Goal: Task Accomplishment & Management: Complete application form

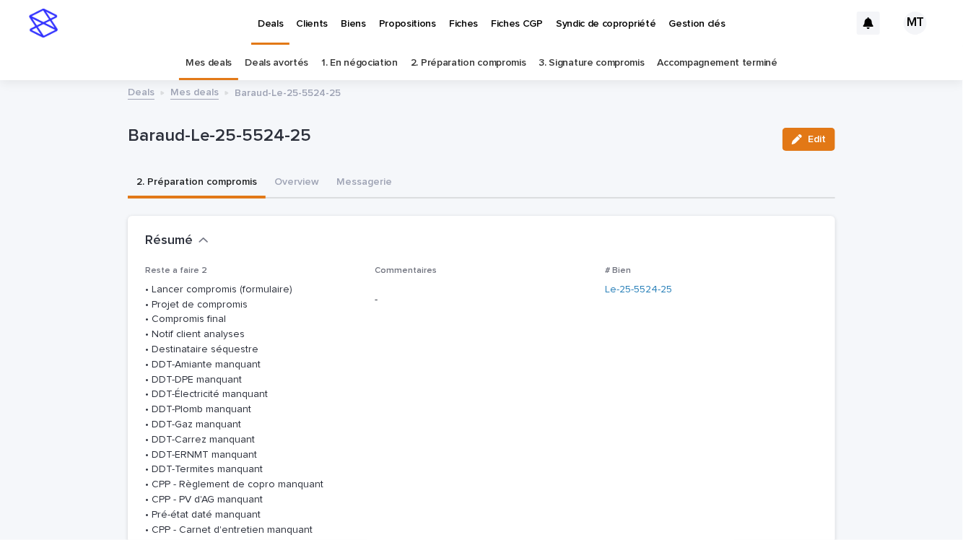
click at [196, 96] on link "Mes deals" at bounding box center [194, 91] width 48 height 17
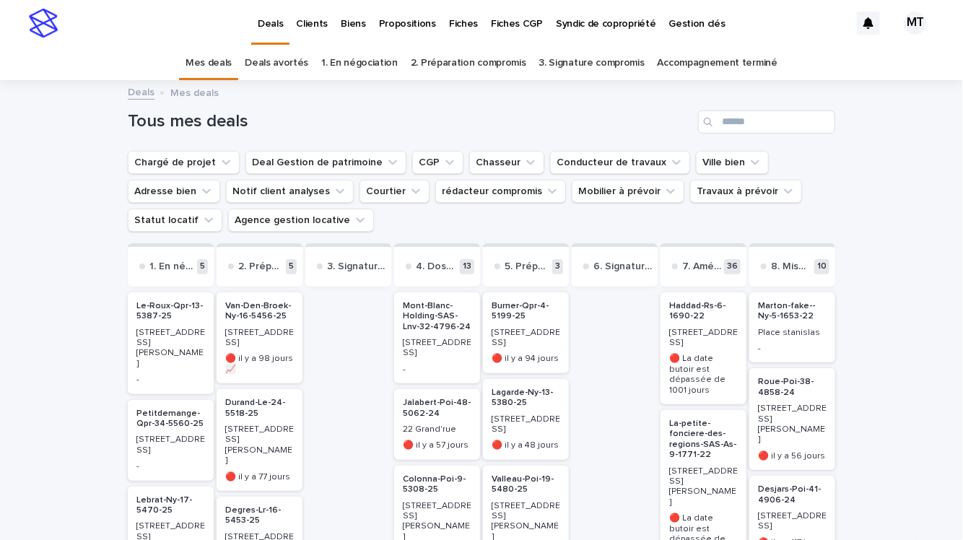
click at [354, 22] on p "Biens" at bounding box center [353, 15] width 25 height 30
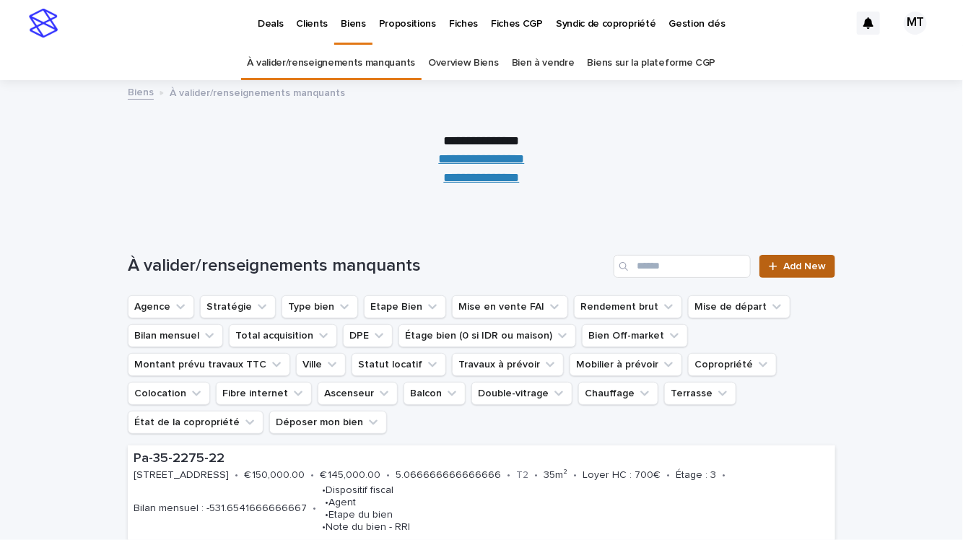
click at [782, 259] on link "Add New" at bounding box center [797, 266] width 76 height 23
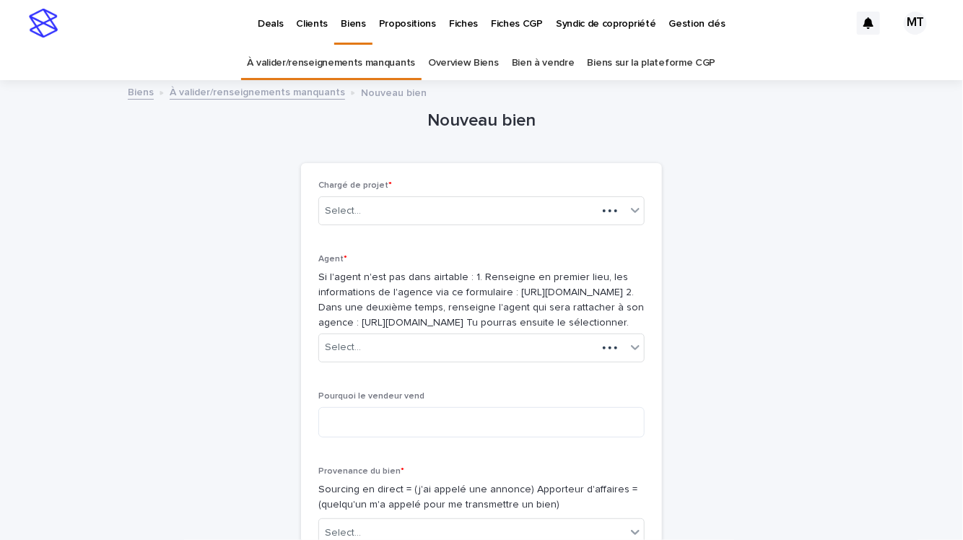
scroll to position [45, 0]
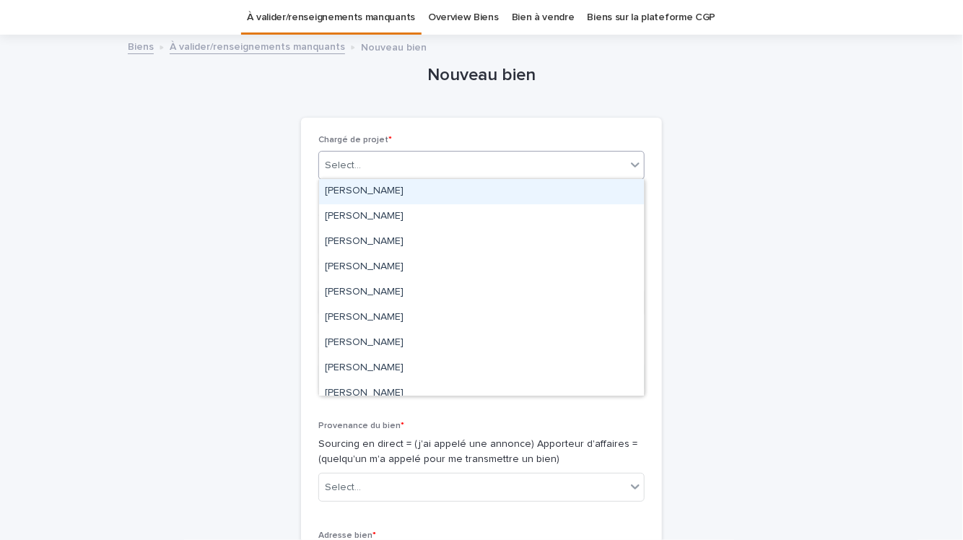
click at [469, 156] on div "Select..." at bounding box center [472, 166] width 307 height 24
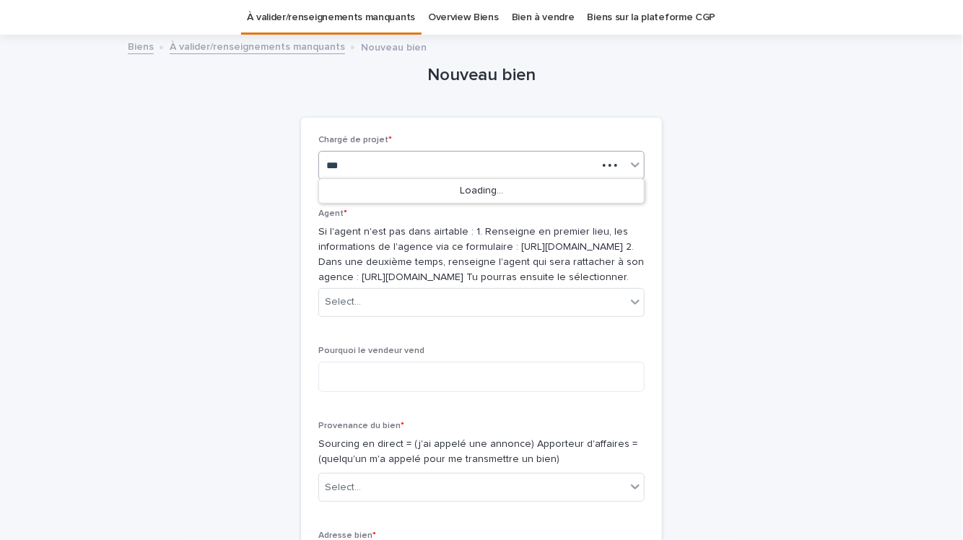
type input "****"
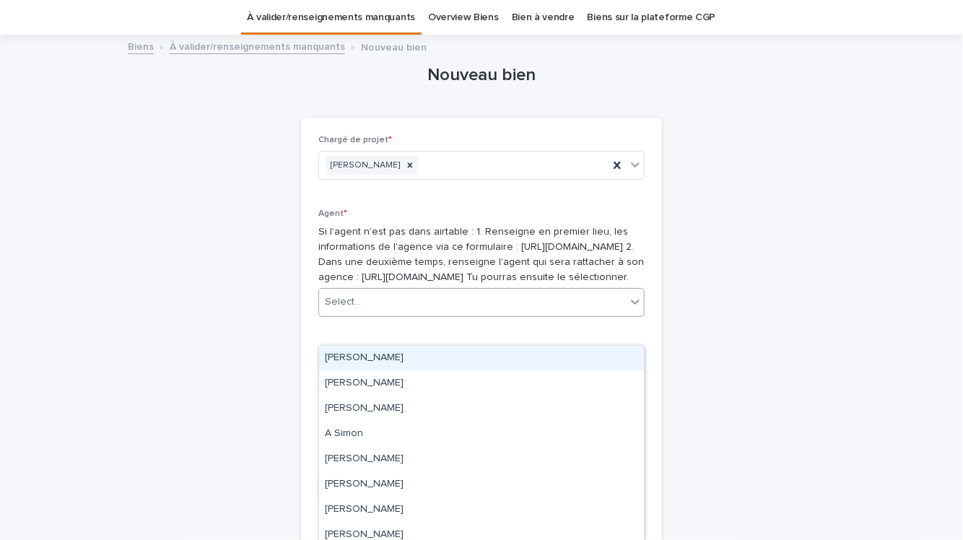
click at [404, 314] on div "Select..." at bounding box center [472, 302] width 307 height 24
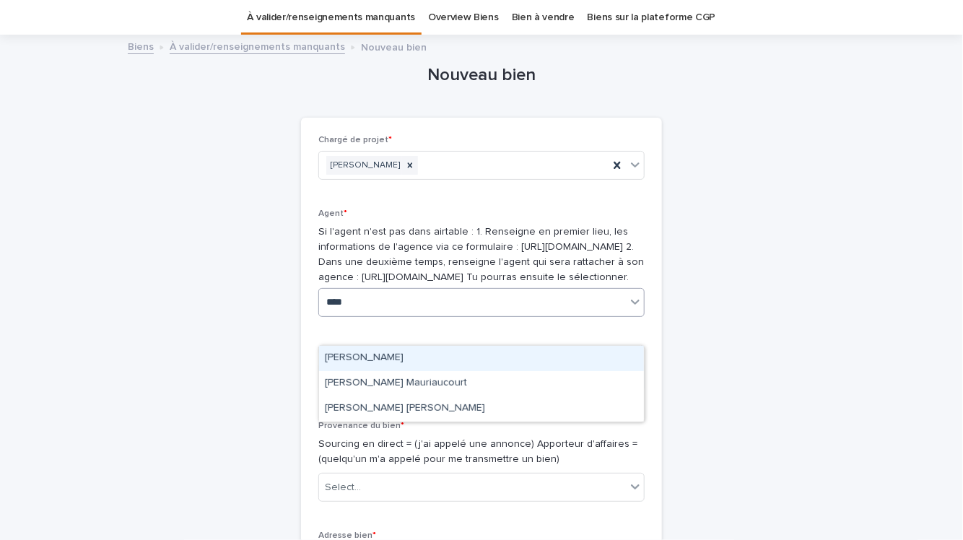
type input "*****"
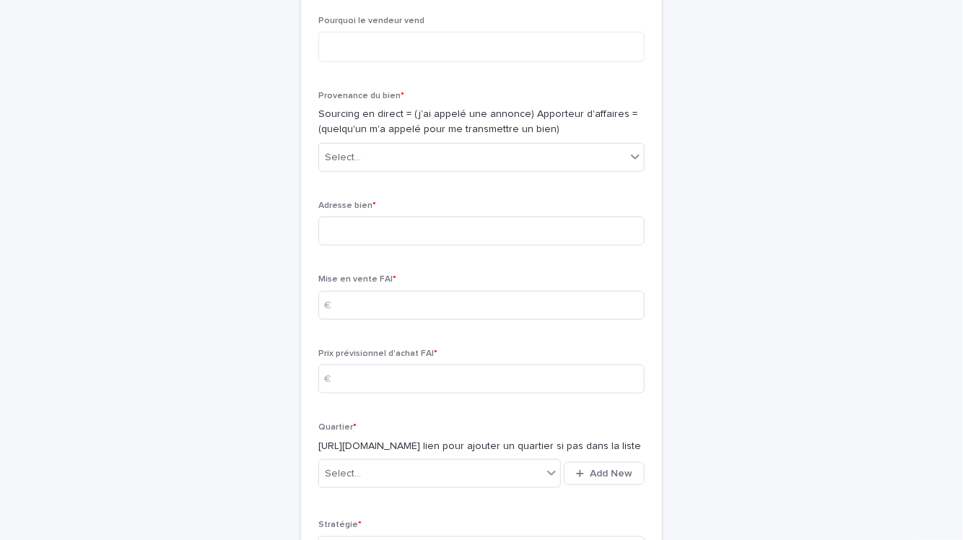
scroll to position [373, 0]
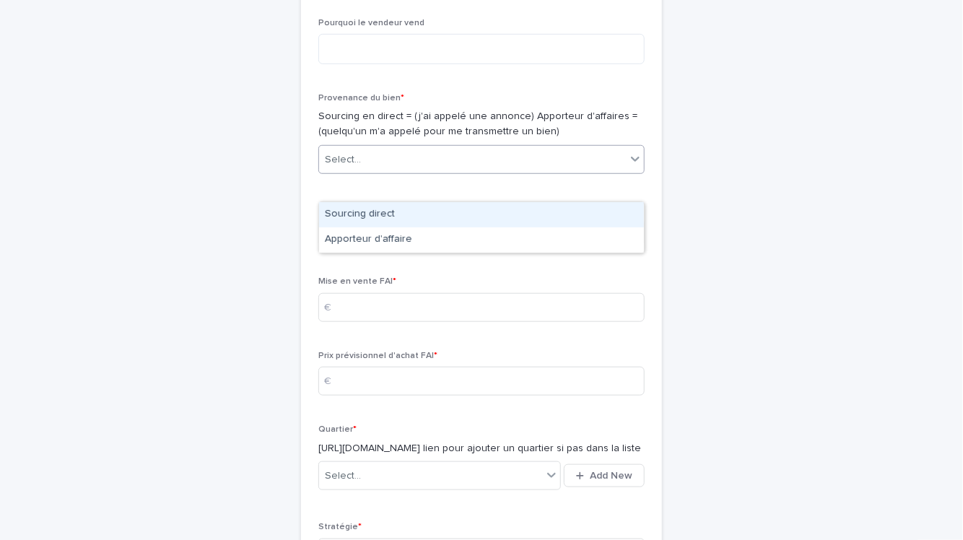
click at [384, 172] on div "Select..." at bounding box center [472, 160] width 307 height 24
click at [377, 215] on div "Sourcing direct" at bounding box center [481, 214] width 325 height 25
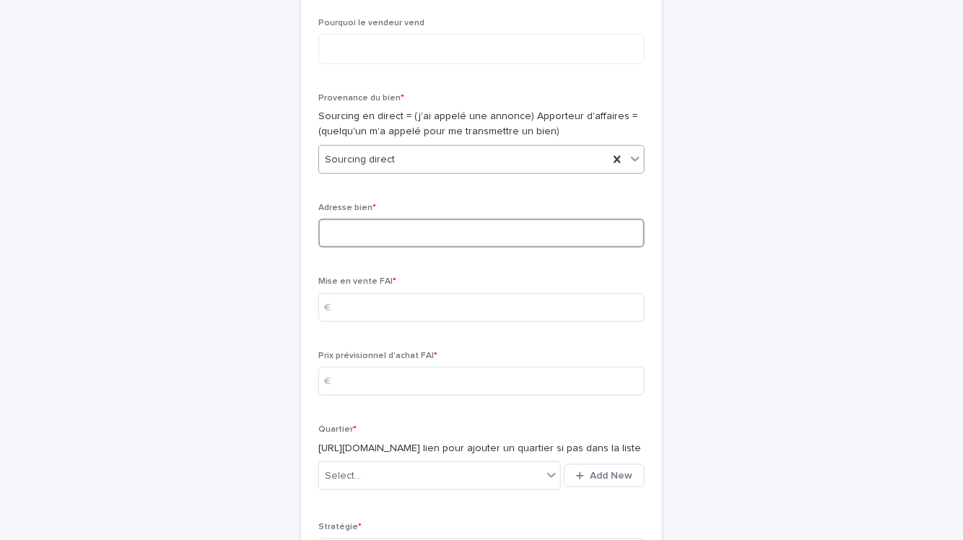
click at [361, 248] on input at bounding box center [481, 233] width 326 height 29
click at [352, 322] on input at bounding box center [481, 307] width 326 height 29
type input "*****"
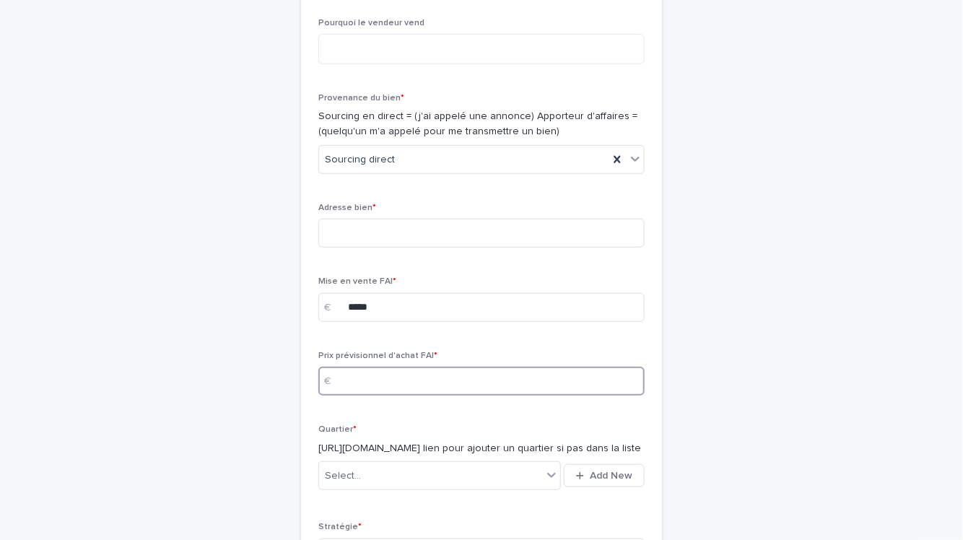
click at [351, 395] on input at bounding box center [481, 381] width 326 height 29
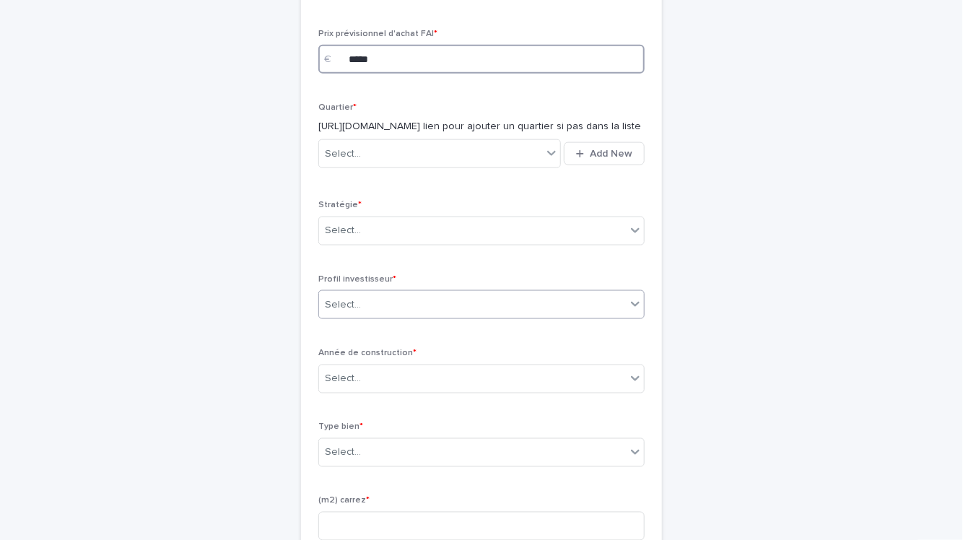
scroll to position [711, 0]
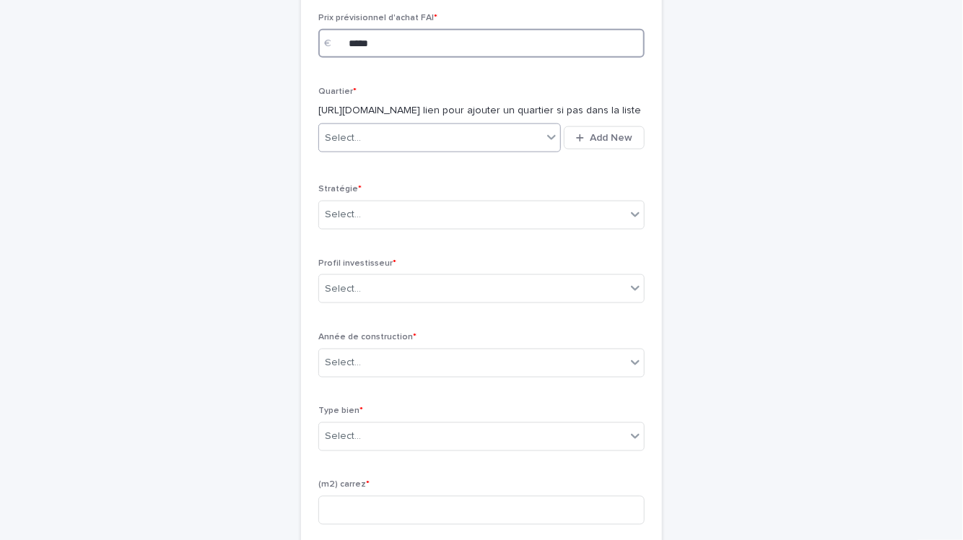
type input "*****"
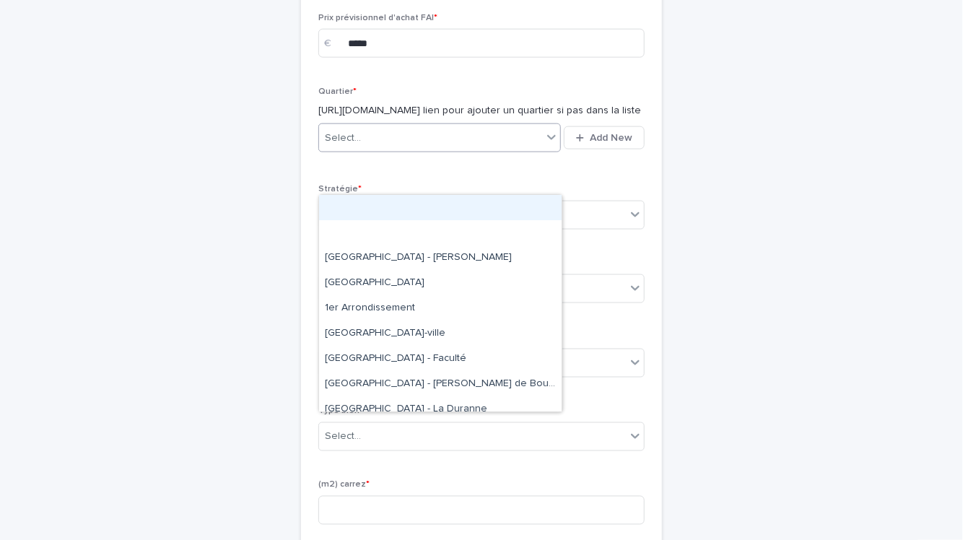
click at [398, 150] on div "Select..." at bounding box center [430, 138] width 223 height 24
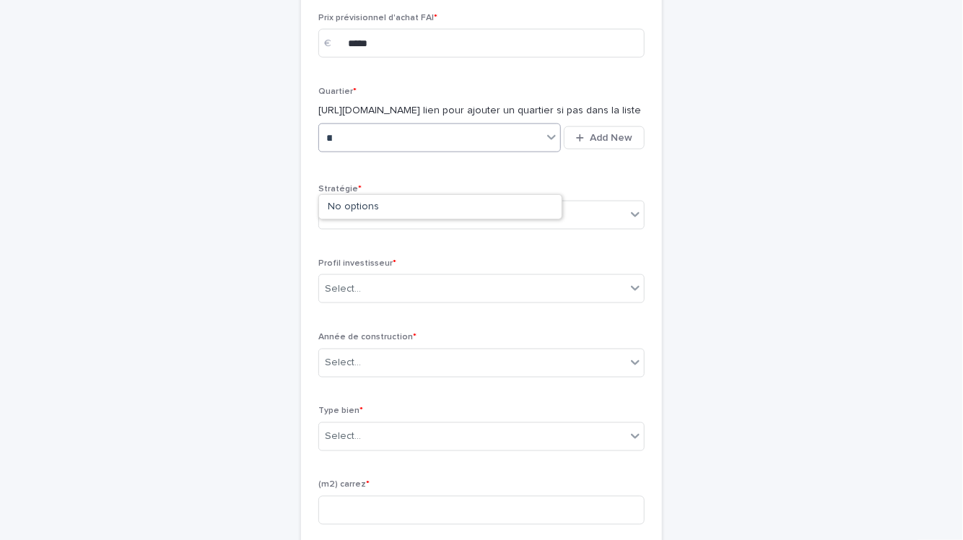
type input "*"
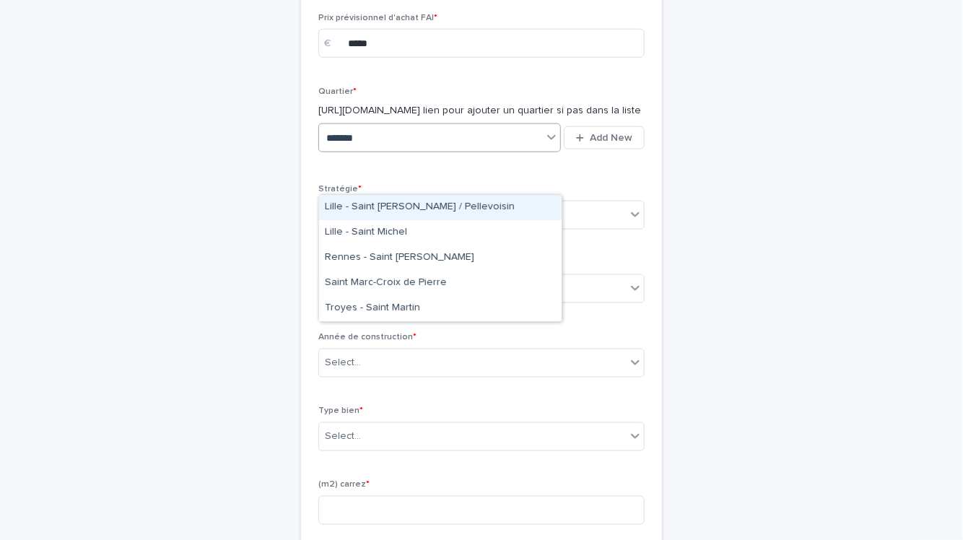
type input "********"
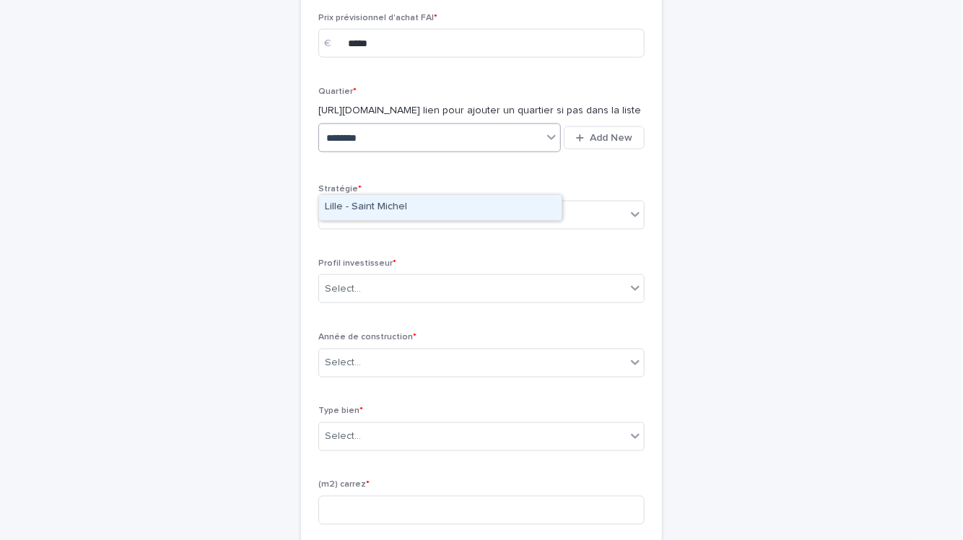
click at [406, 200] on div "Lille - Saint Michel" at bounding box center [440, 207] width 242 height 25
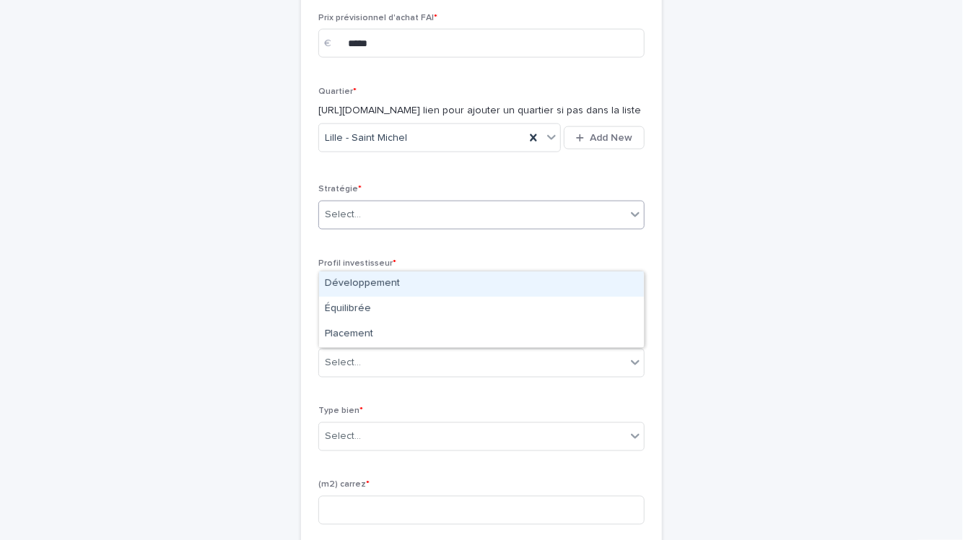
click at [388, 227] on div "Select..." at bounding box center [472, 215] width 307 height 24
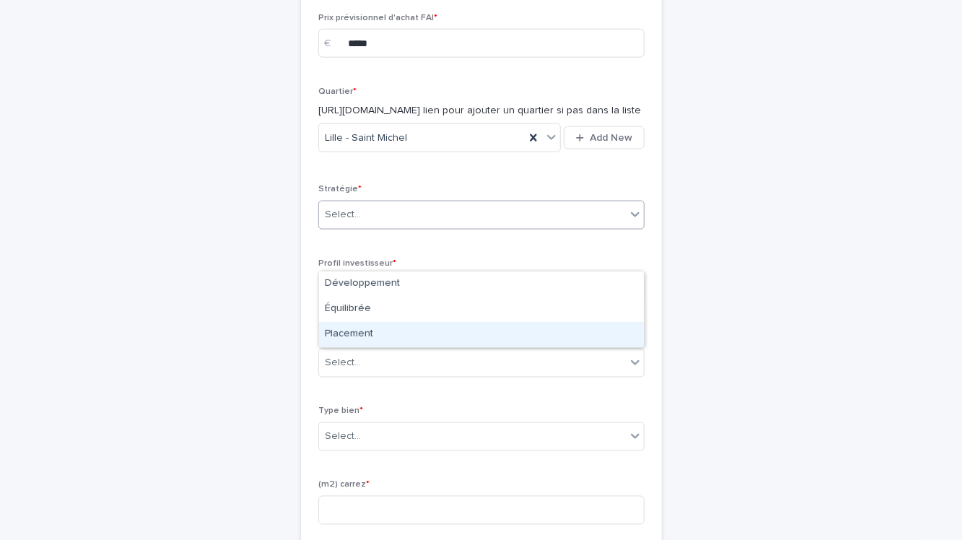
click at [367, 331] on div "Placement" at bounding box center [481, 334] width 325 height 25
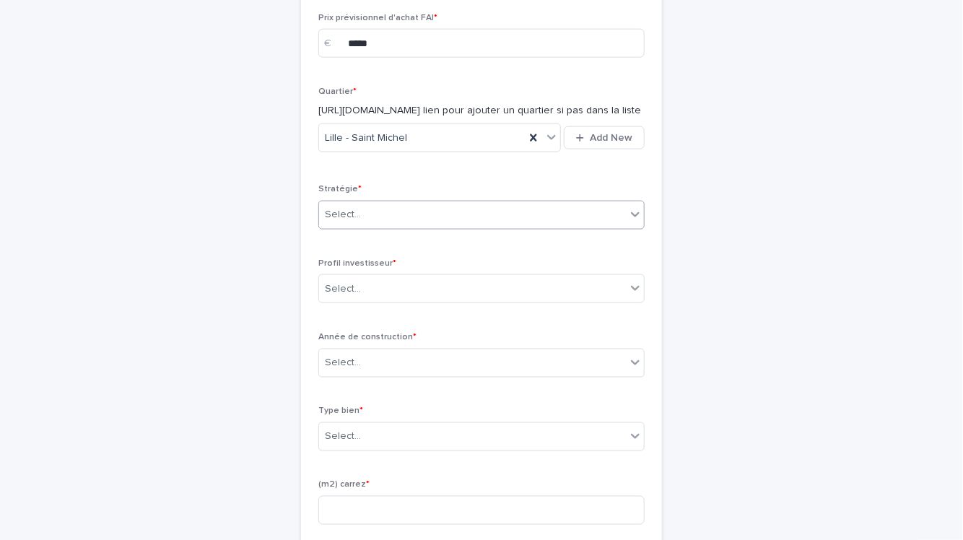
click at [367, 301] on div "Select..." at bounding box center [472, 289] width 307 height 24
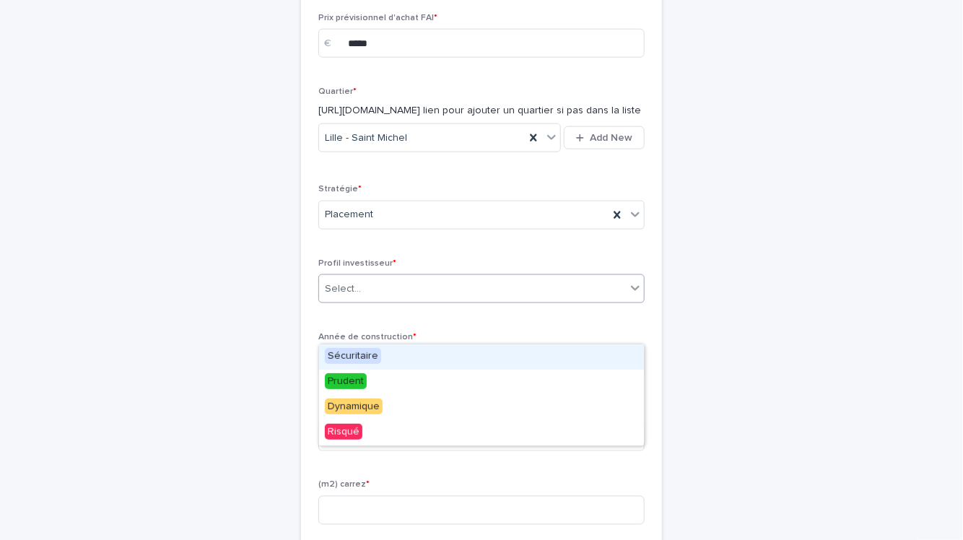
click at [362, 361] on span "Sécuritaire" at bounding box center [353, 356] width 56 height 16
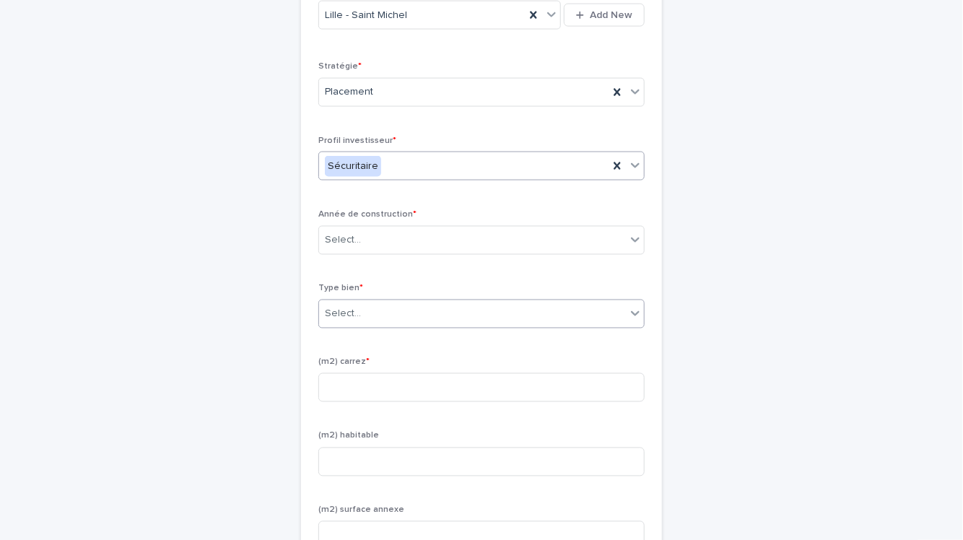
scroll to position [839, 0]
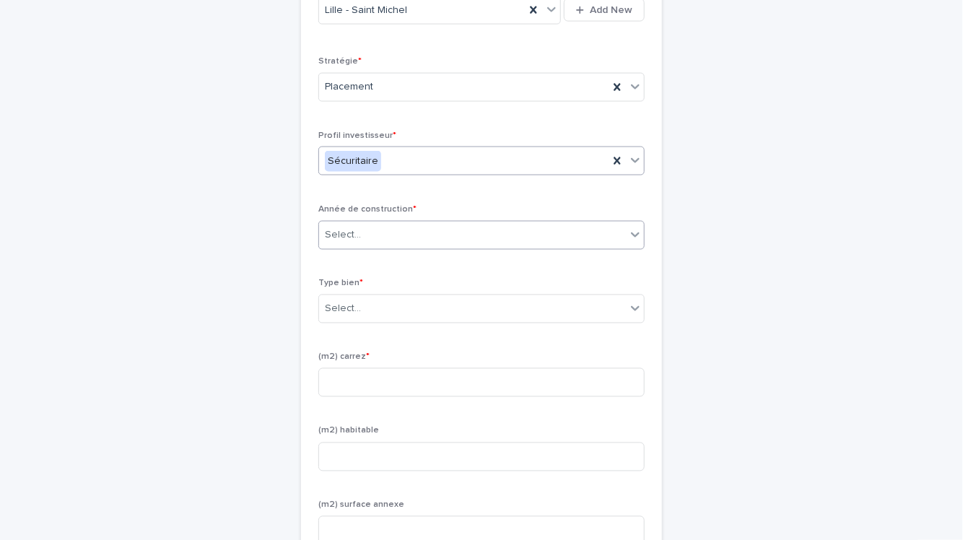
click at [369, 247] on div "Select..." at bounding box center [472, 235] width 307 height 24
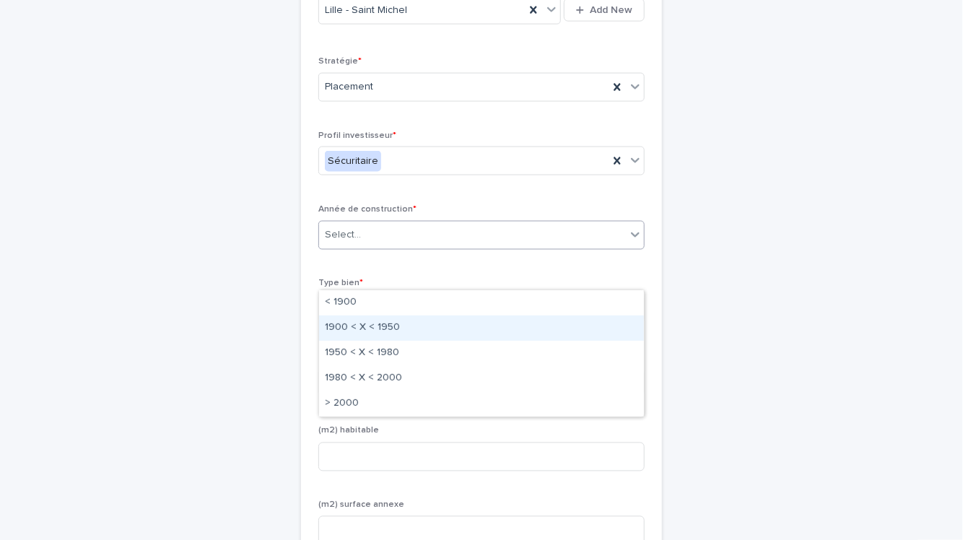
click at [364, 326] on div "1900 < X < 1950" at bounding box center [481, 327] width 325 height 25
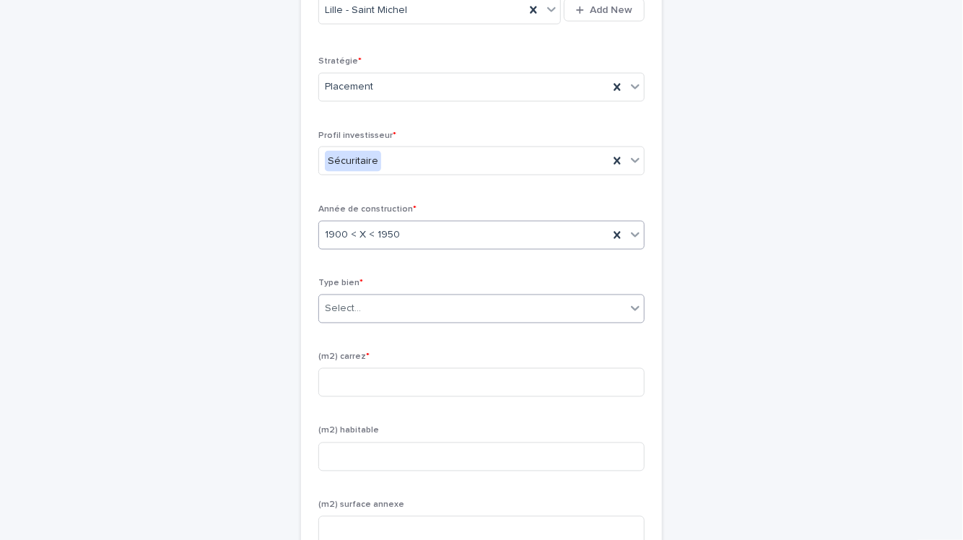
scroll to position [986, 0]
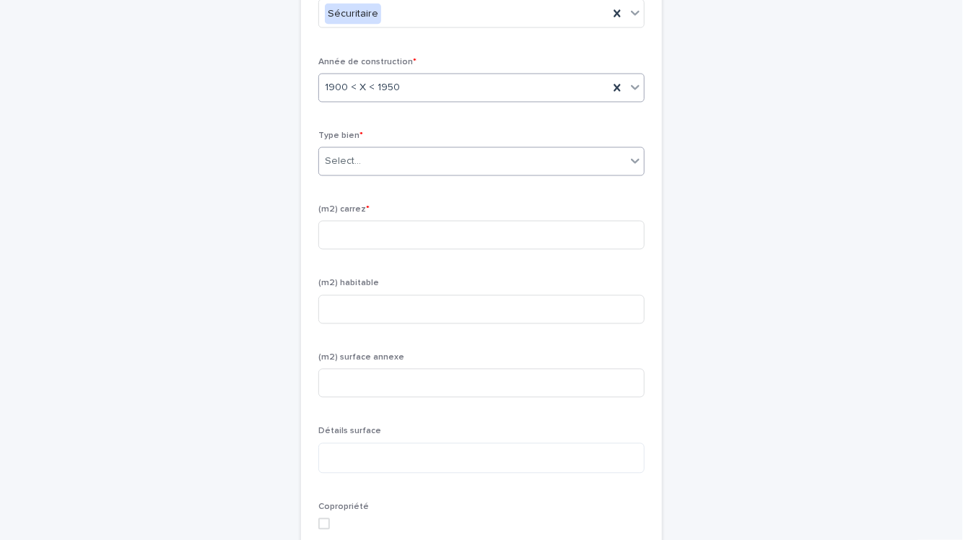
click at [375, 174] on div "Select..." at bounding box center [472, 162] width 307 height 24
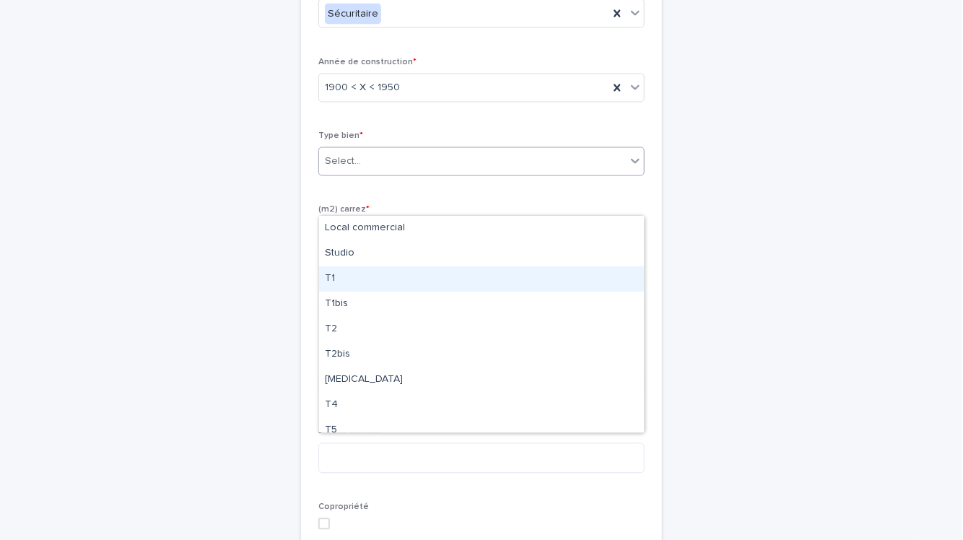
click at [360, 281] on div "T1" at bounding box center [481, 278] width 325 height 25
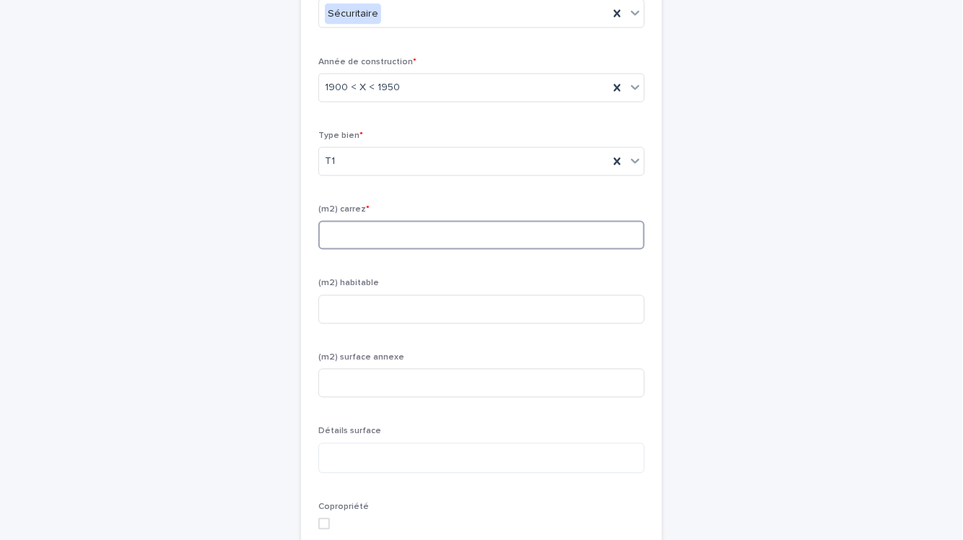
click at [361, 250] on input at bounding box center [481, 235] width 326 height 29
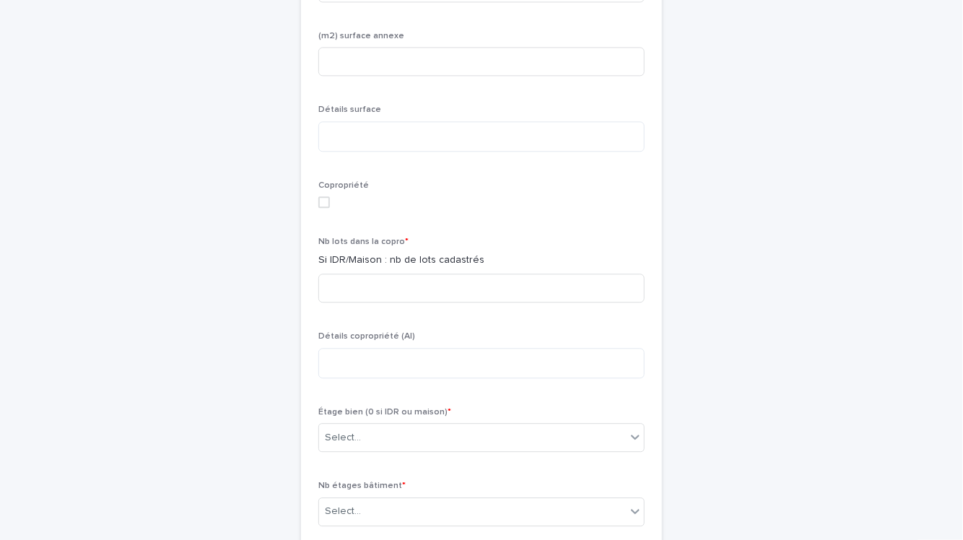
scroll to position [1323, 0]
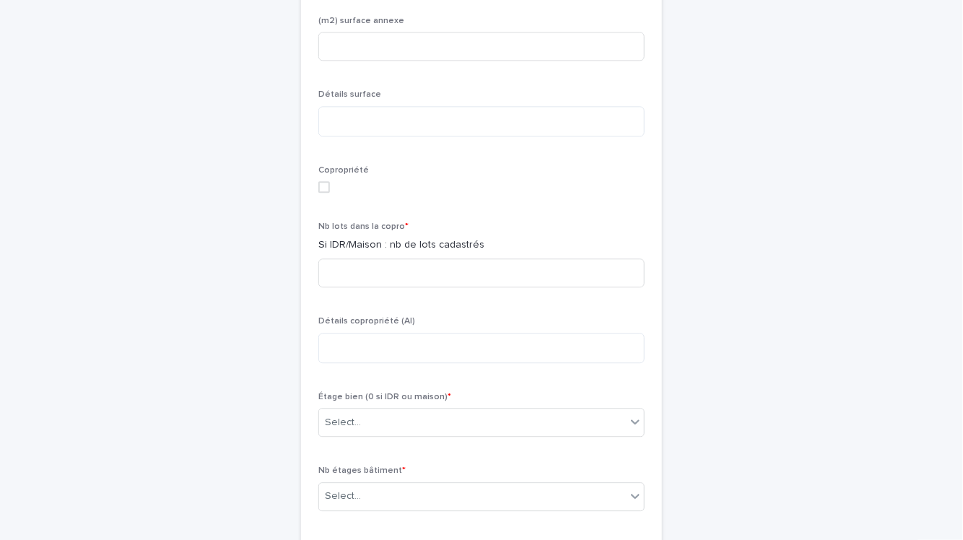
click at [325, 193] on span at bounding box center [324, 187] width 12 height 12
type input "**"
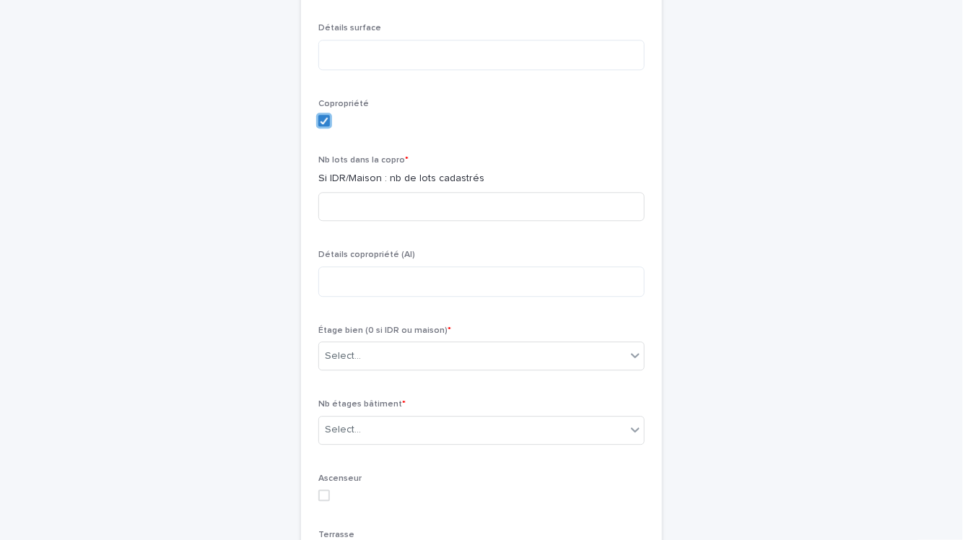
scroll to position [1423, 0]
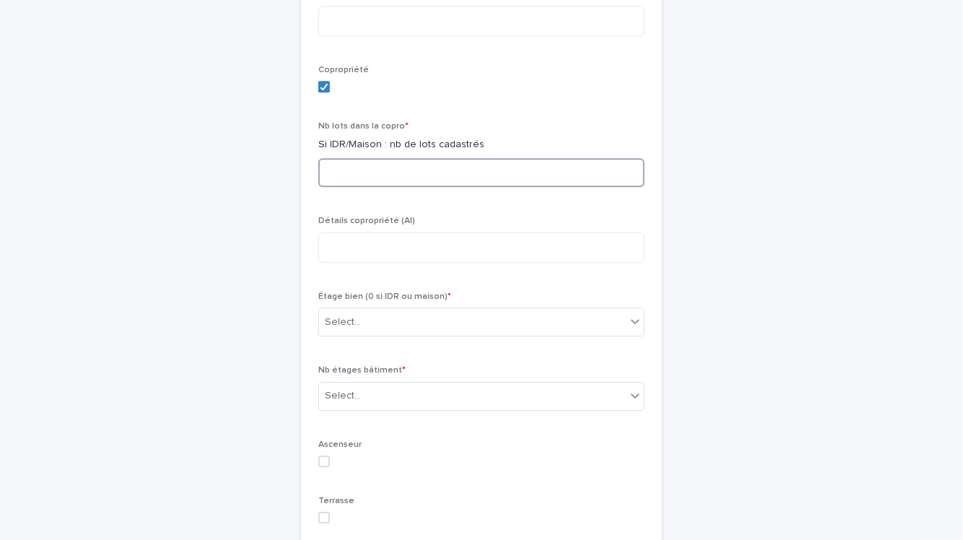
click at [354, 187] on input at bounding box center [481, 172] width 326 height 29
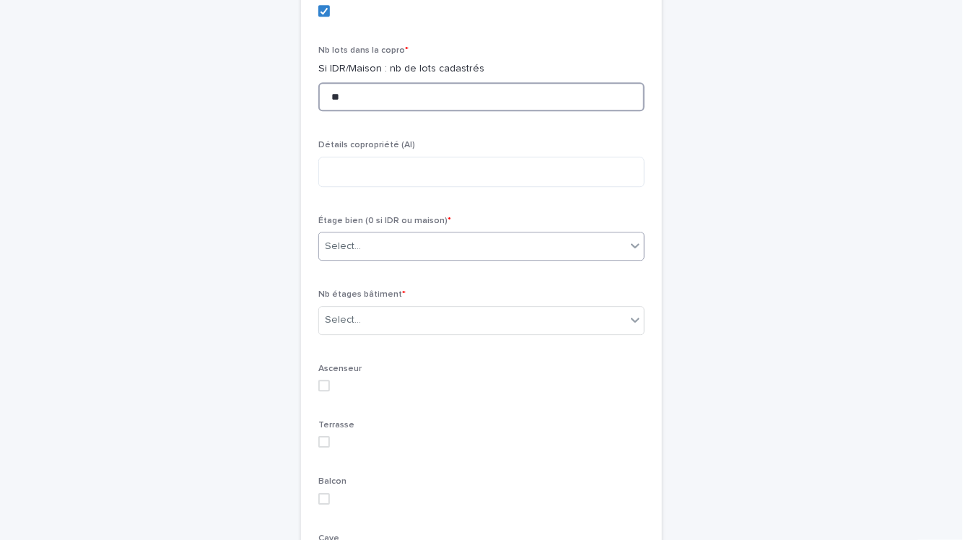
type input "**"
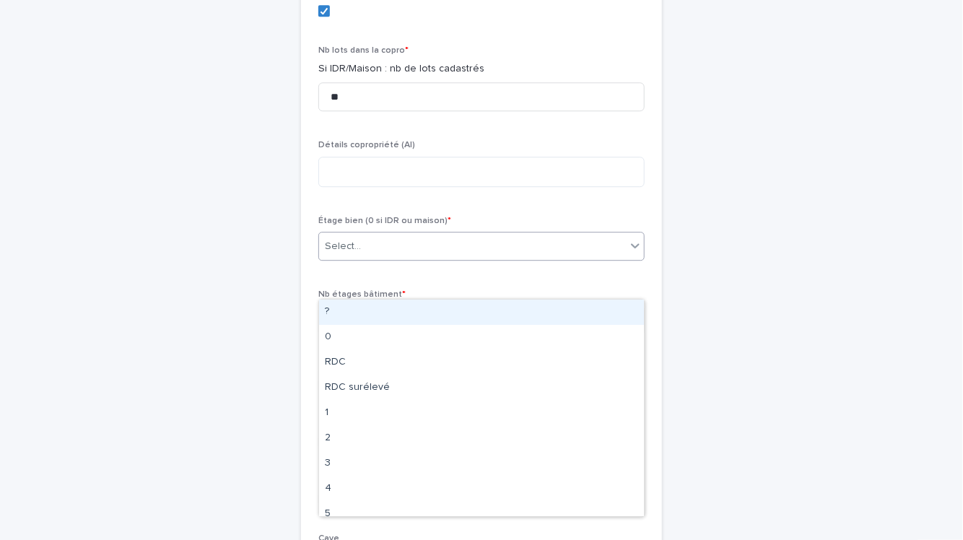
click at [377, 258] on div "Select..." at bounding box center [472, 247] width 307 height 24
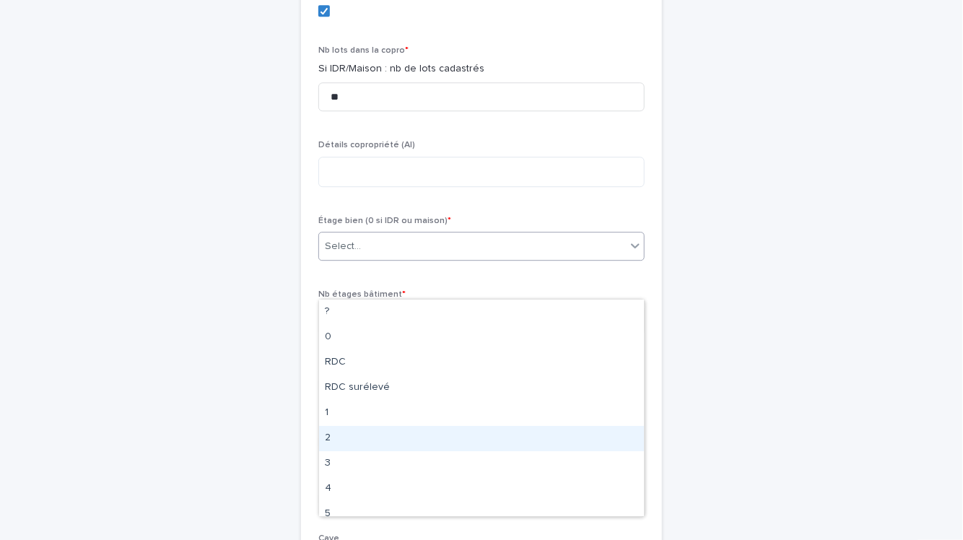
click at [356, 443] on div "2" at bounding box center [481, 438] width 325 height 25
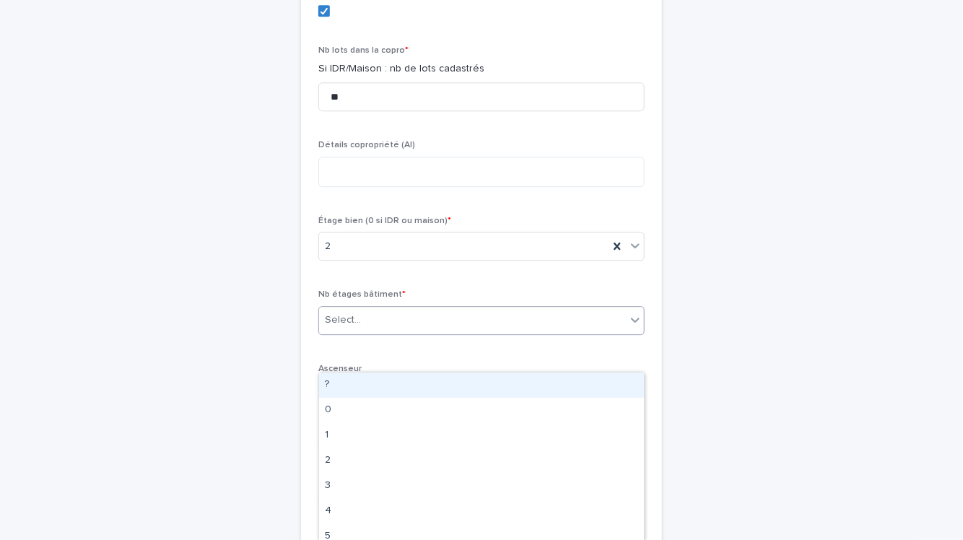
click at [380, 332] on div "Select..." at bounding box center [472, 320] width 307 height 24
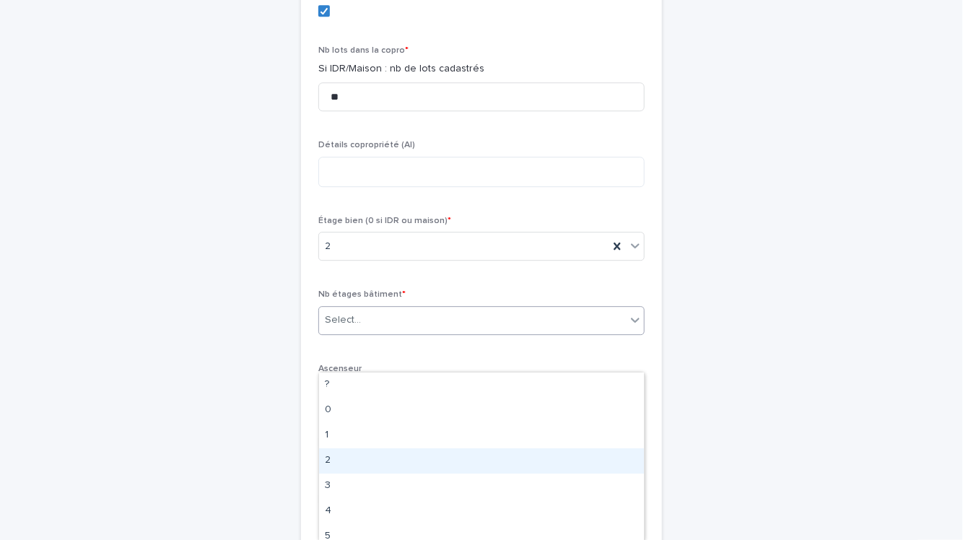
click at [360, 469] on div "2" at bounding box center [481, 460] width 325 height 25
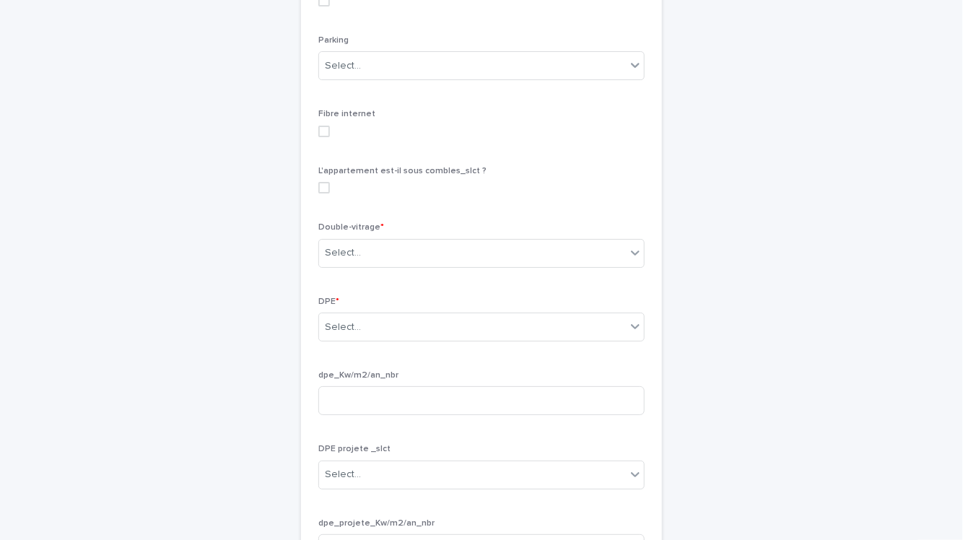
scroll to position [2057, 0]
click at [326, 133] on span at bounding box center [324, 127] width 12 height 12
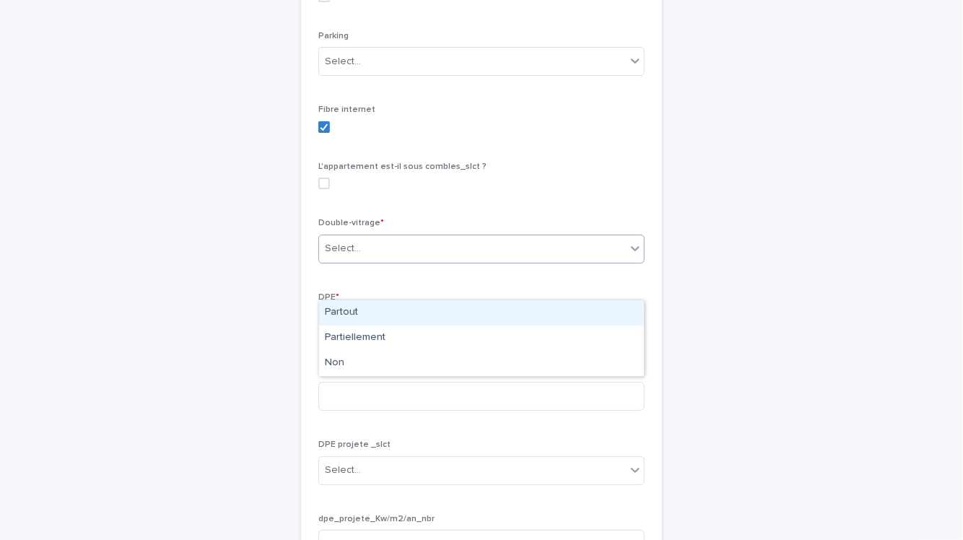
click at [362, 261] on div "Select..." at bounding box center [472, 249] width 307 height 24
click at [360, 312] on div "Partout" at bounding box center [481, 312] width 325 height 25
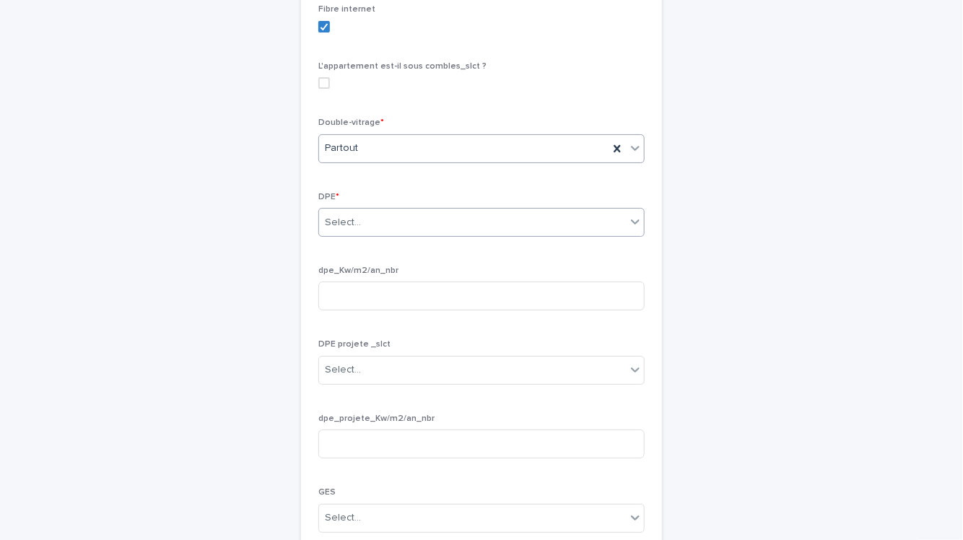
scroll to position [2163, 0]
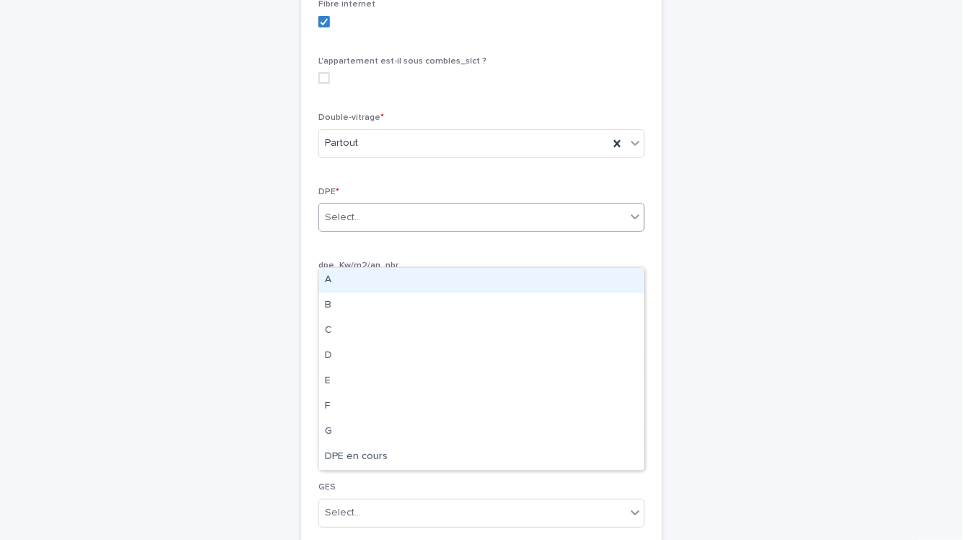
click at [365, 229] on div "Select..." at bounding box center [472, 218] width 307 height 24
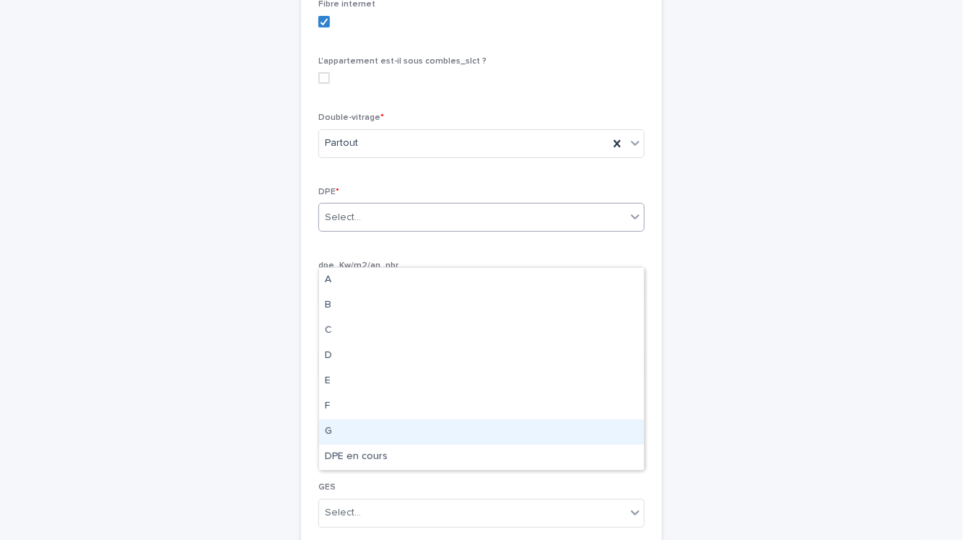
click at [353, 420] on div "G" at bounding box center [481, 431] width 325 height 25
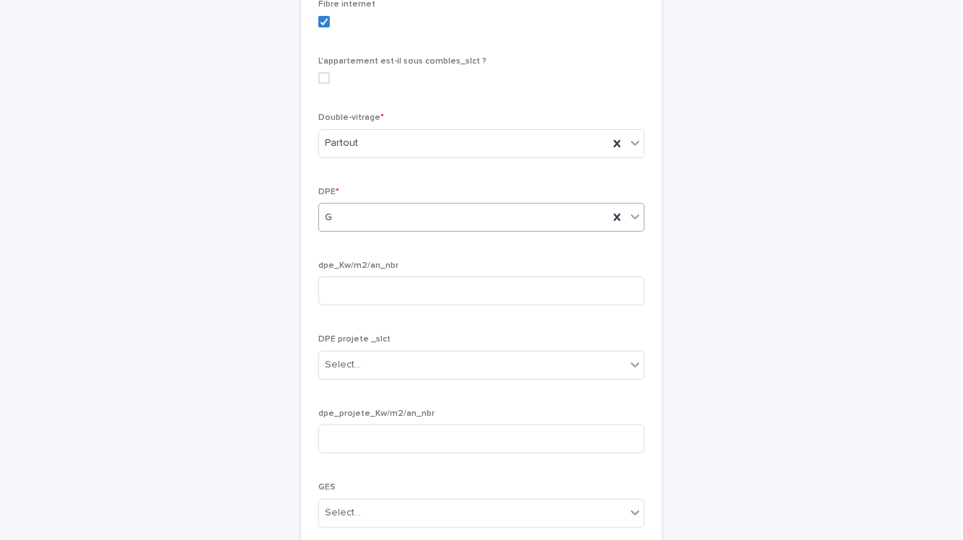
scroll to position [2254, 0]
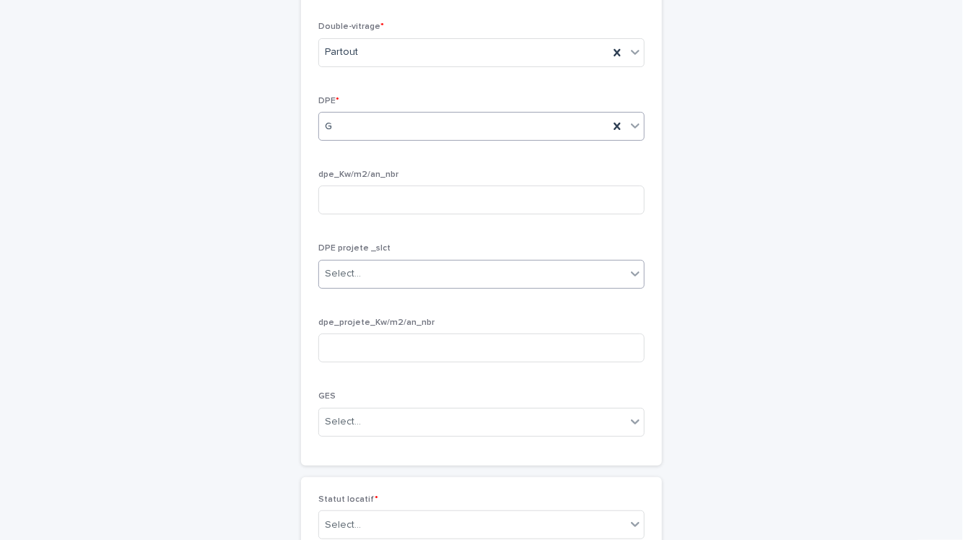
click at [375, 286] on div "Select..." at bounding box center [472, 274] width 307 height 24
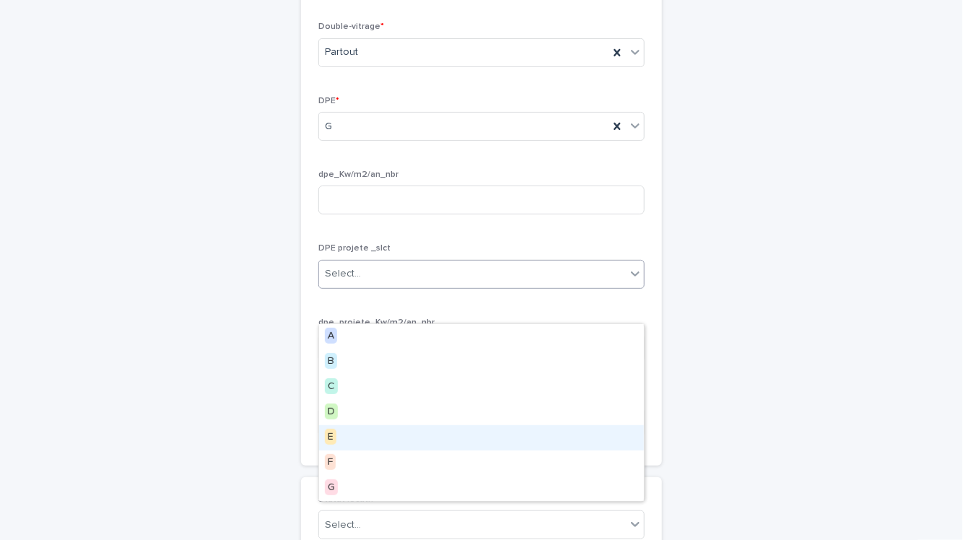
click at [361, 440] on div "E" at bounding box center [481, 437] width 325 height 25
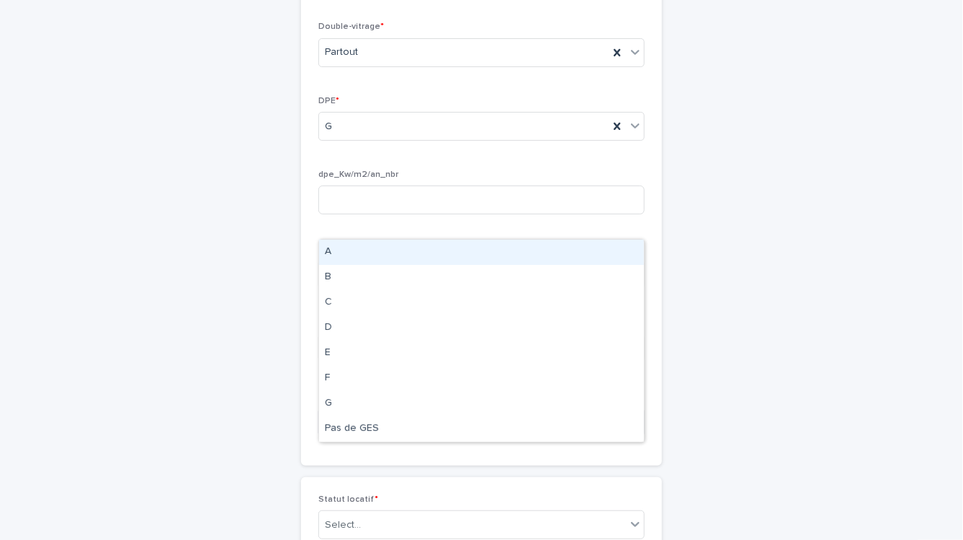
click at [359, 434] on div "Select..." at bounding box center [472, 422] width 307 height 24
click at [387, 261] on div "A" at bounding box center [481, 252] width 325 height 25
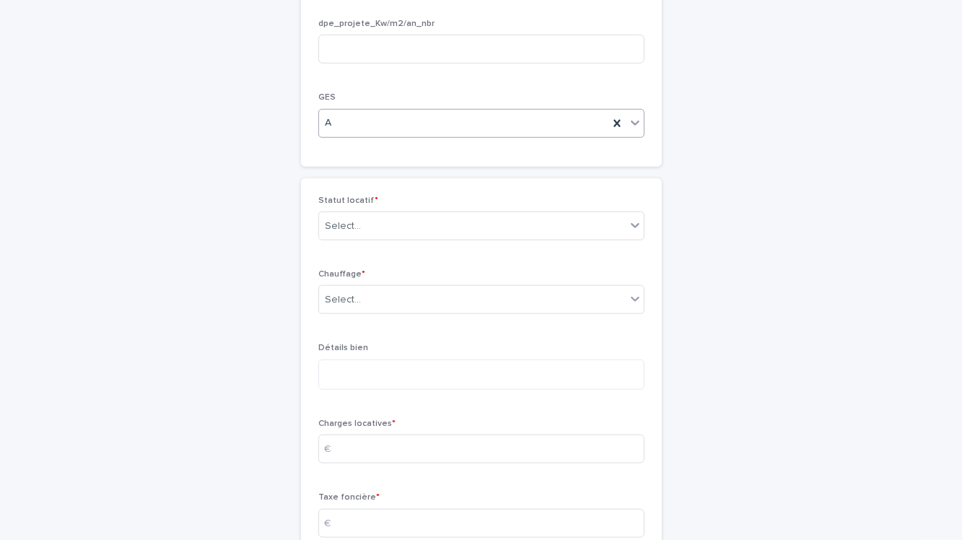
scroll to position [2583, 0]
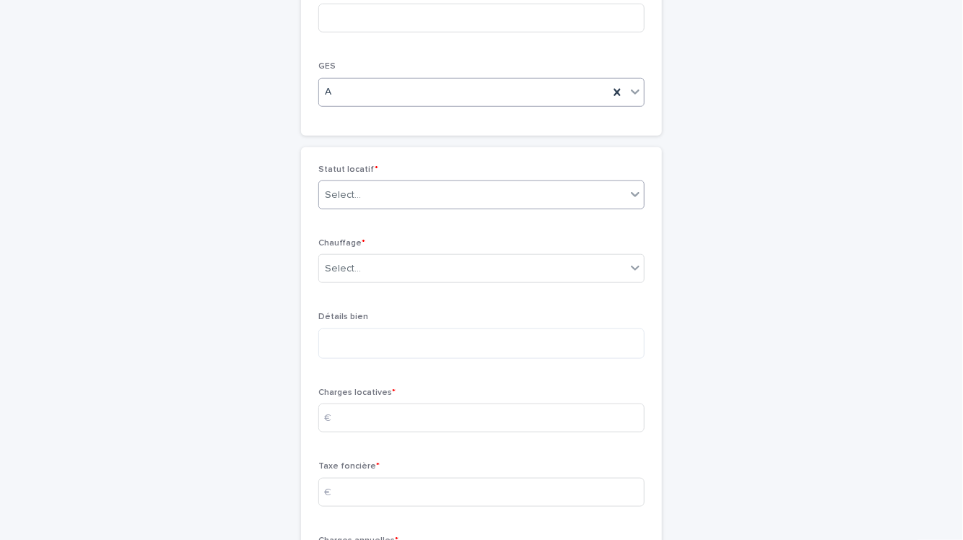
click at [385, 207] on div "Select..." at bounding box center [472, 195] width 307 height 24
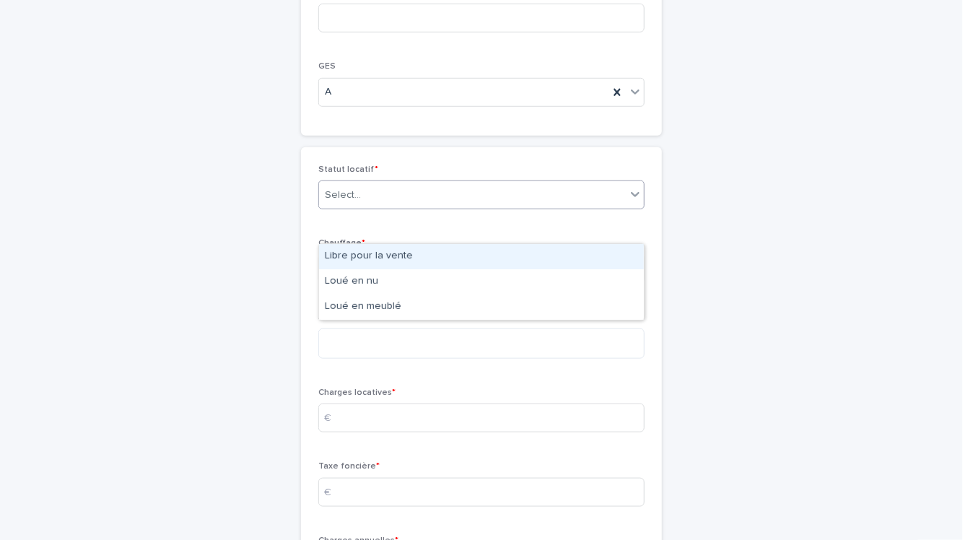
click at [377, 256] on div "Libre pour la vente" at bounding box center [481, 256] width 325 height 25
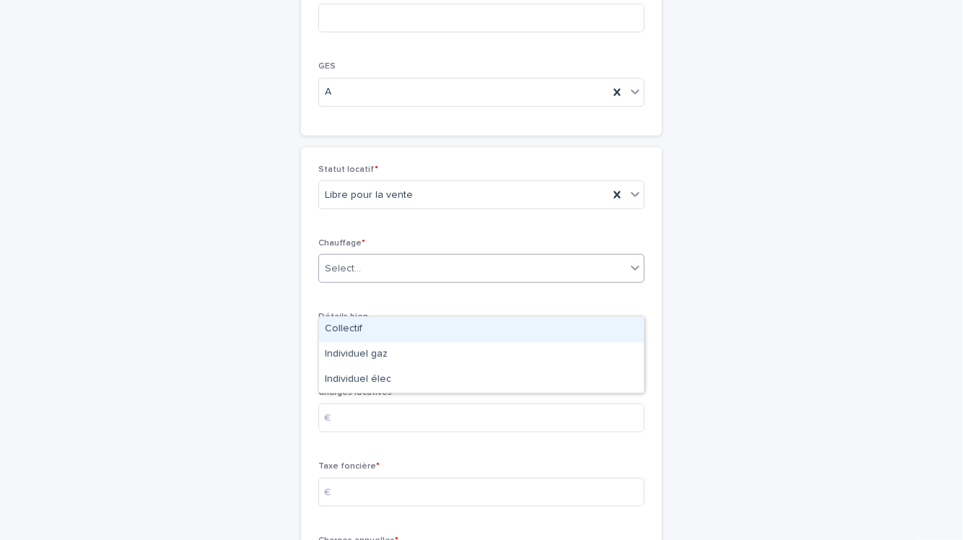
click at [378, 281] on div "Select..." at bounding box center [472, 269] width 307 height 24
click at [369, 338] on div "Collectif" at bounding box center [481, 329] width 325 height 25
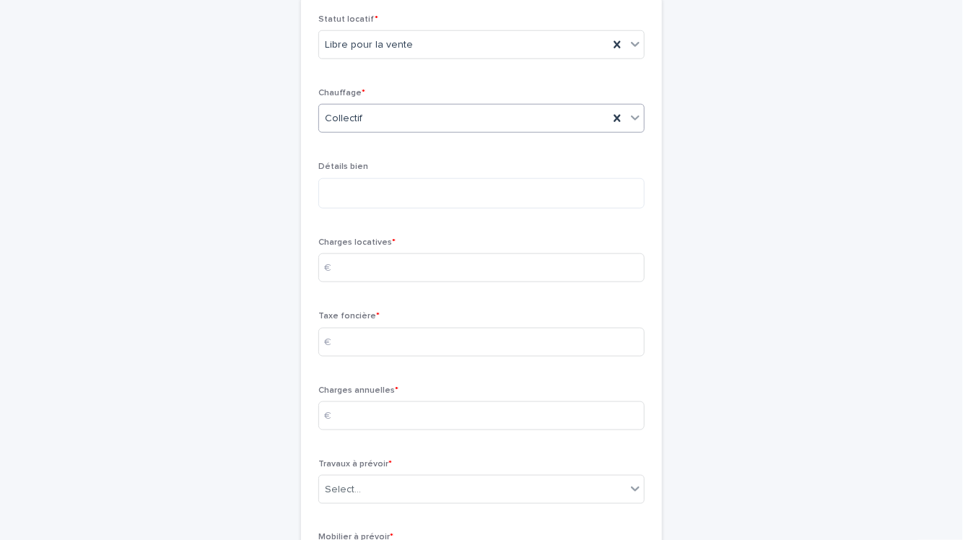
scroll to position [2754, 0]
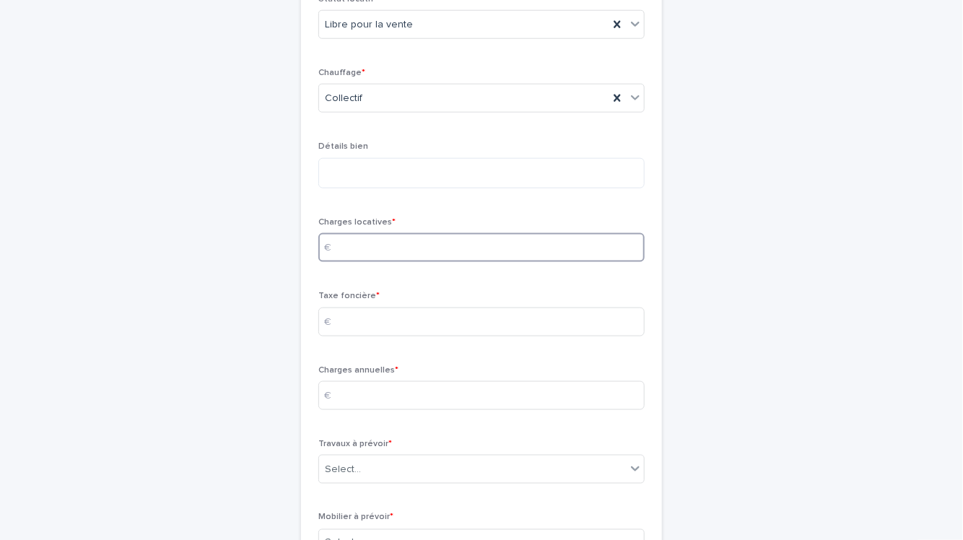
click at [370, 262] on input at bounding box center [481, 247] width 326 height 29
type input "***"
click at [369, 336] on input at bounding box center [481, 321] width 326 height 29
type input "***"
click at [364, 262] on input "***" at bounding box center [481, 247] width 326 height 29
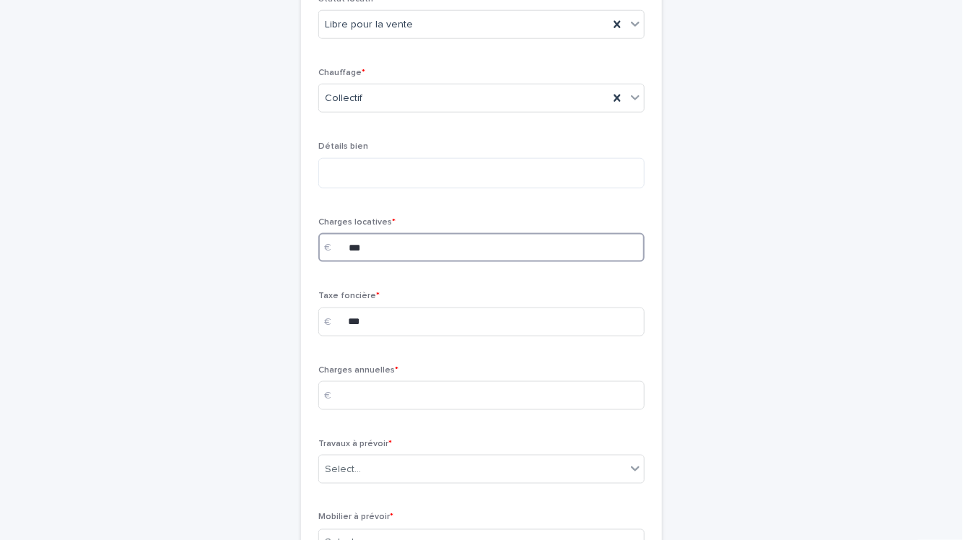
click at [364, 262] on input "***" at bounding box center [481, 247] width 326 height 29
type input "**"
click at [367, 410] on input at bounding box center [481, 395] width 326 height 29
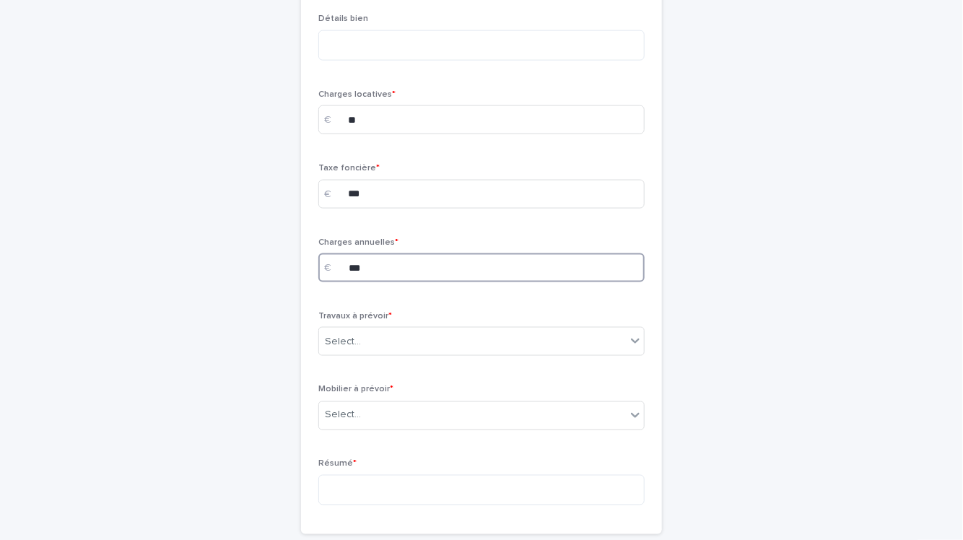
scroll to position [2911, 0]
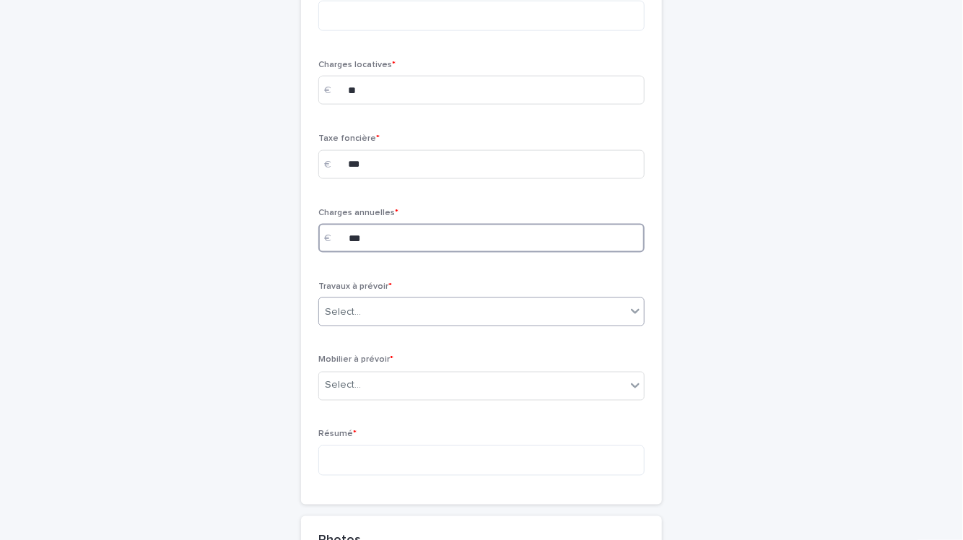
type input "***"
click at [399, 324] on div "Select..." at bounding box center [472, 312] width 307 height 24
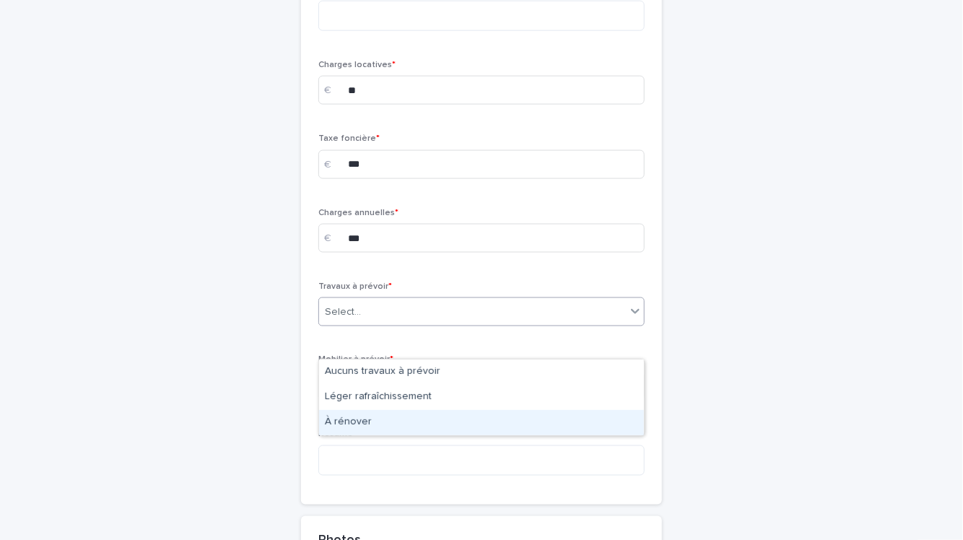
click at [380, 414] on div "À rénover" at bounding box center [481, 422] width 325 height 25
click at [379, 398] on div "Select..." at bounding box center [472, 386] width 307 height 24
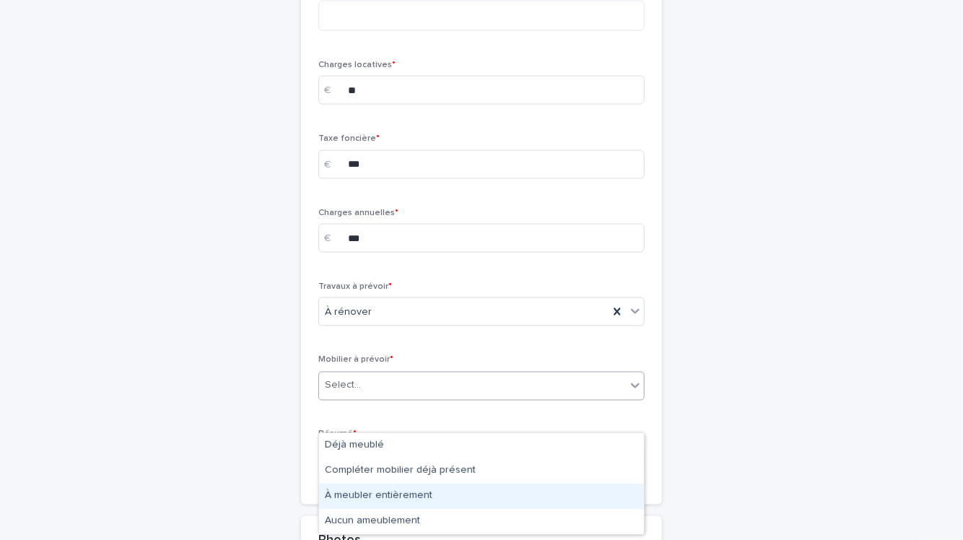
click at [366, 499] on div "À meubler entièrement" at bounding box center [481, 496] width 325 height 25
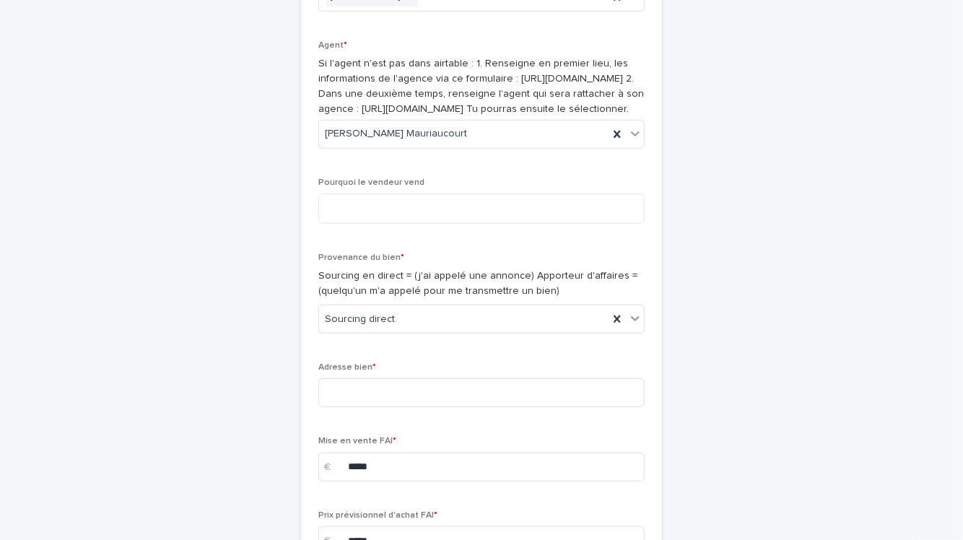
scroll to position [213, 0]
